Goal: Check status: Check status

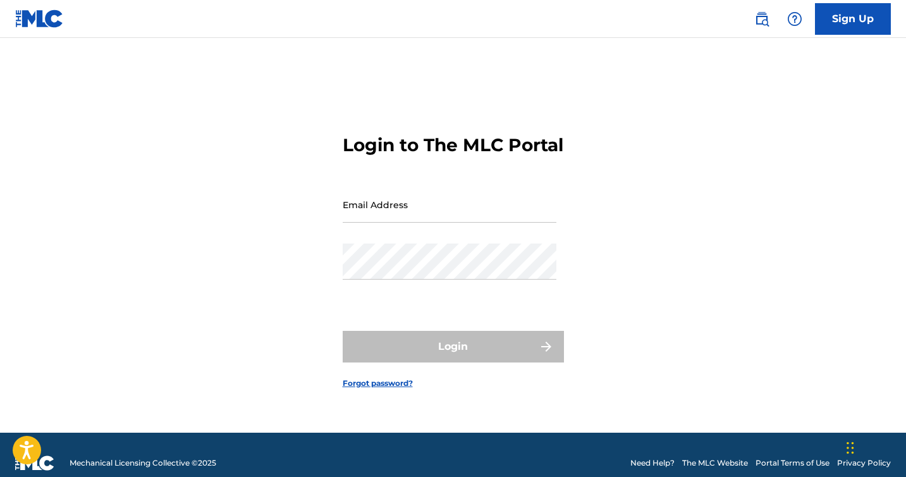
click at [419, 222] on input "Email Address" at bounding box center [450, 204] width 214 height 36
type input "[EMAIL_ADDRESS][DOMAIN_NAME]"
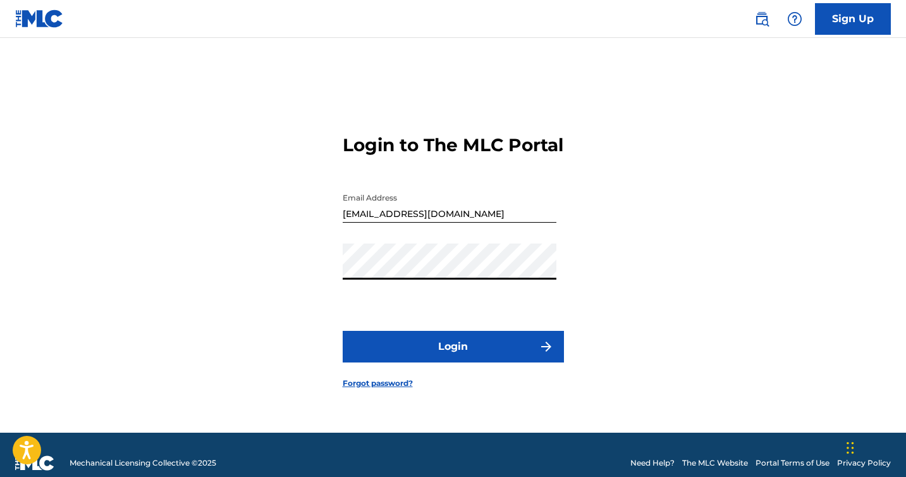
click at [470, 353] on button "Login" at bounding box center [453, 347] width 221 height 32
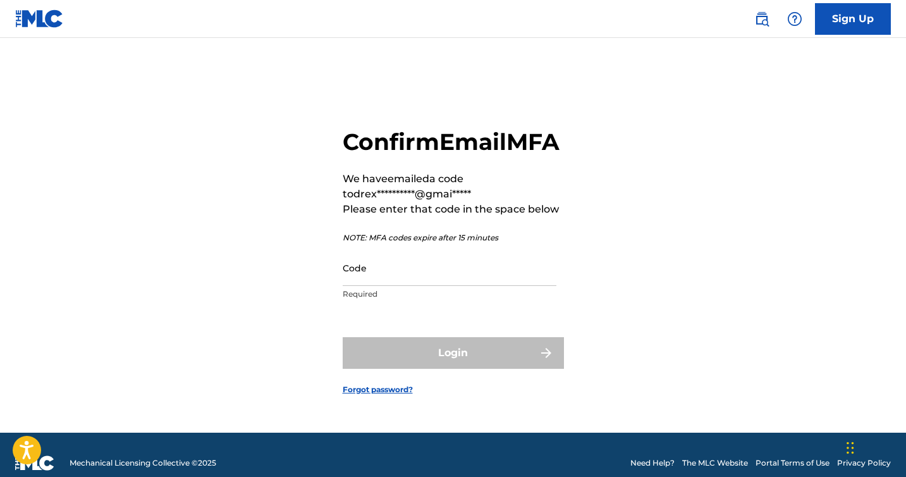
click at [472, 282] on input "Code" at bounding box center [450, 268] width 214 height 36
paste input "565256"
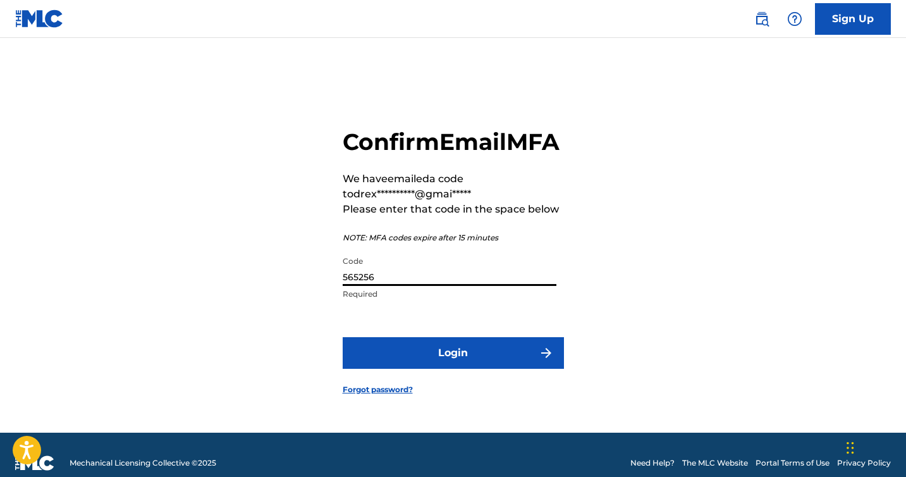
type input "565256"
click at [479, 364] on button "Login" at bounding box center [453, 353] width 221 height 32
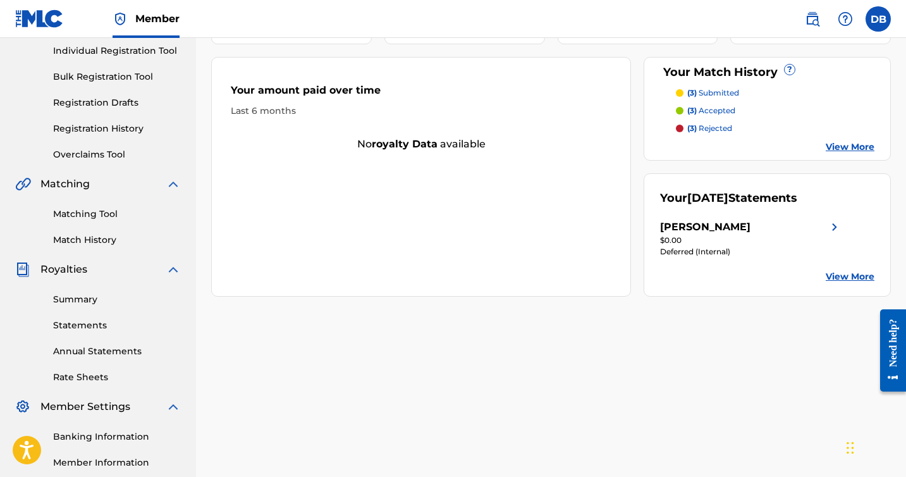
scroll to position [170, 0]
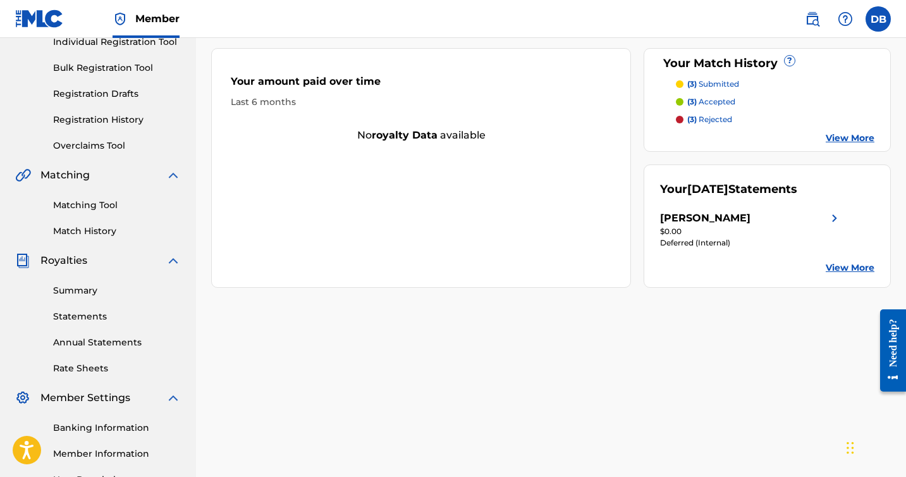
click at [836, 217] on img at bounding box center [834, 217] width 15 height 15
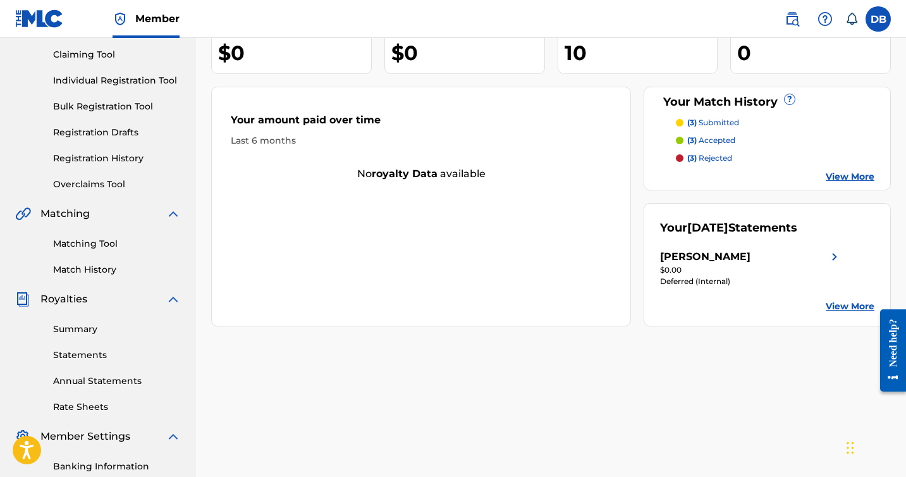
scroll to position [307, 0]
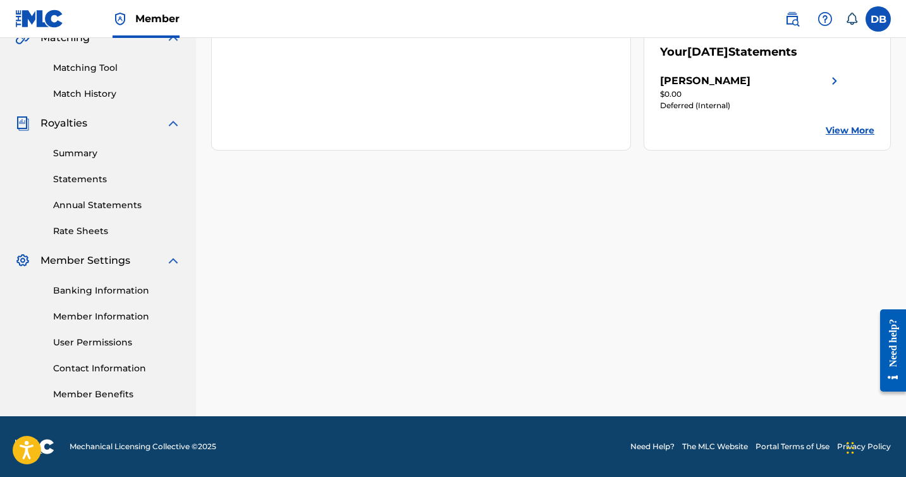
click at [85, 151] on link "Summary" at bounding box center [117, 153] width 128 height 13
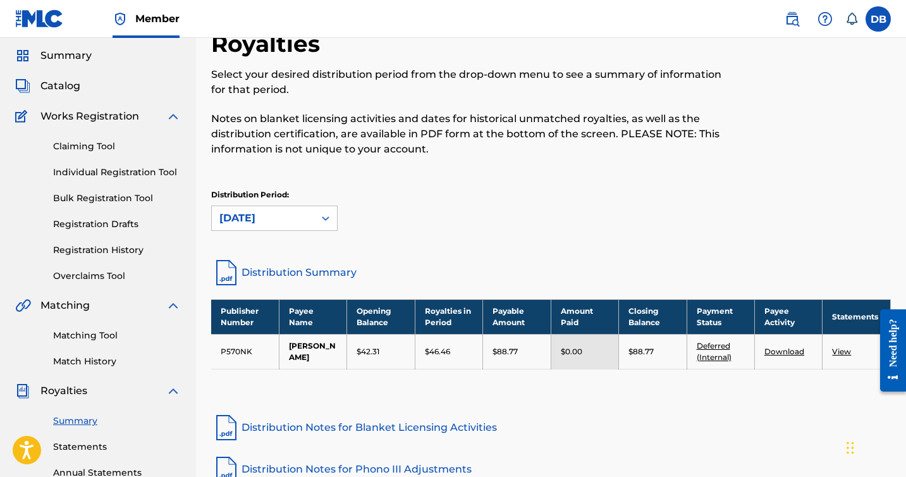
scroll to position [42, 0]
